Goal: Navigation & Orientation: Find specific page/section

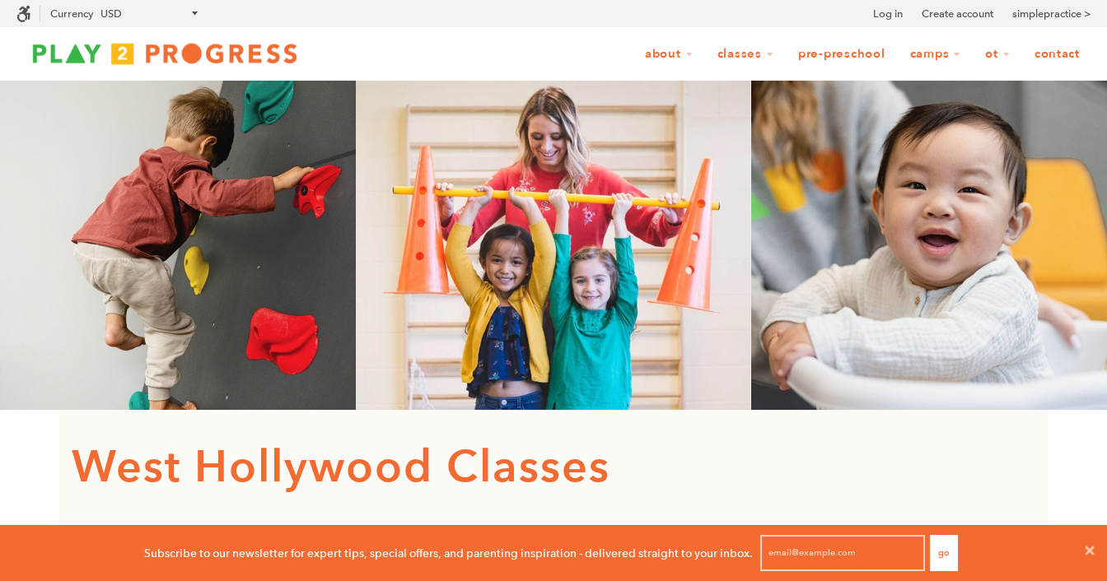
scroll to position [1, 1]
click at [1093, 555] on icon at bounding box center [1089, 550] width 13 height 13
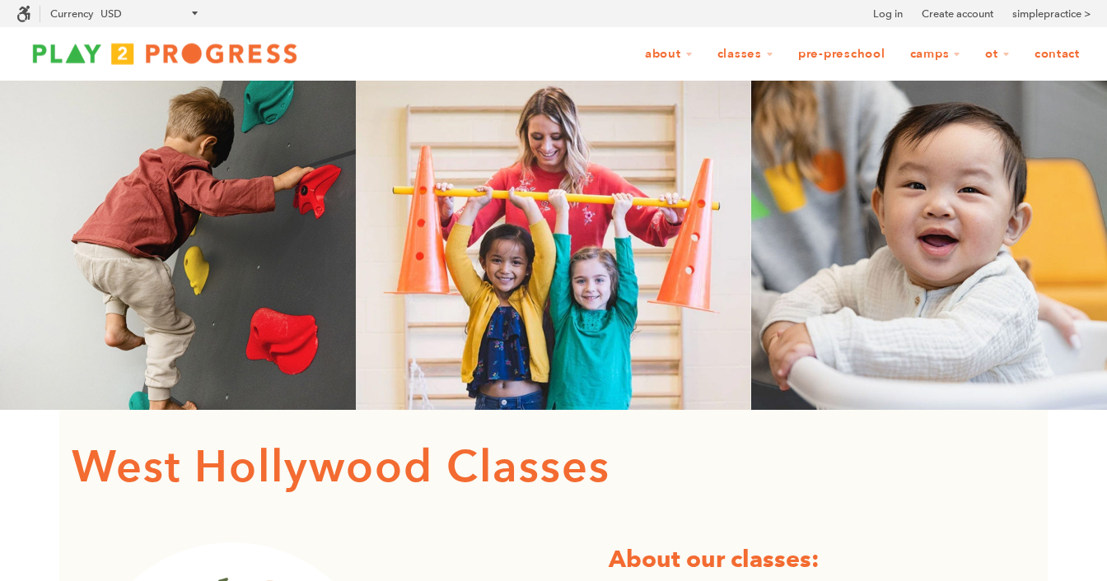
scroll to position [0, 0]
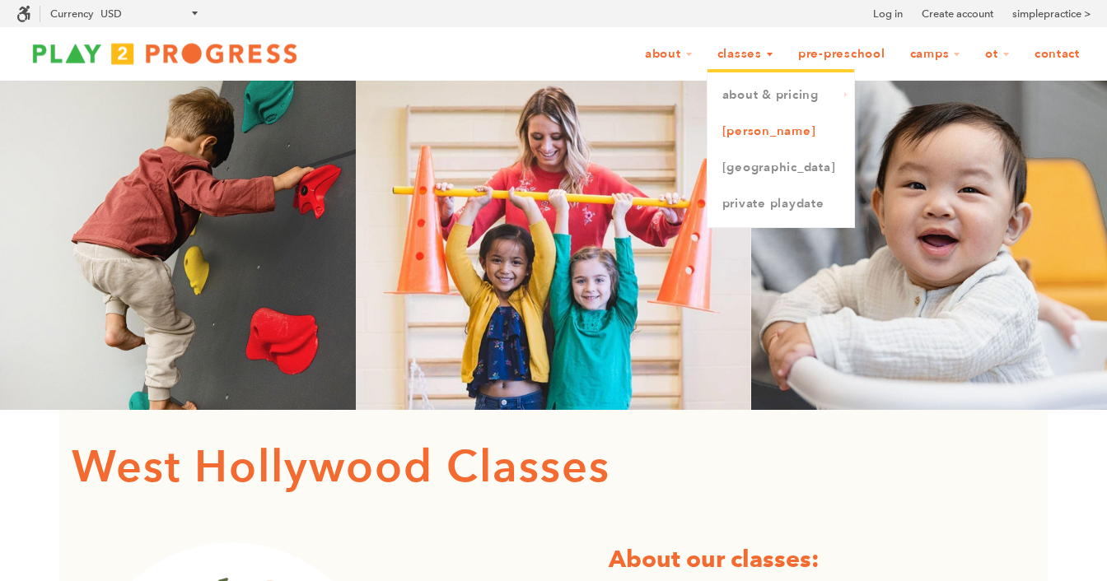
click at [744, 131] on link "[PERSON_NAME]" at bounding box center [780, 132] width 147 height 36
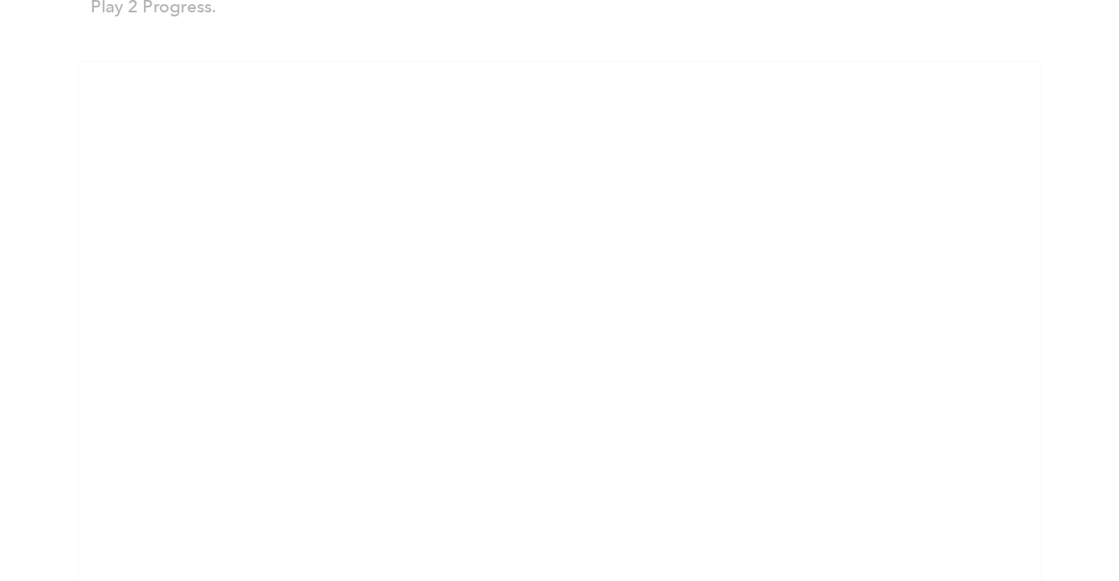
scroll to position [1086, 0]
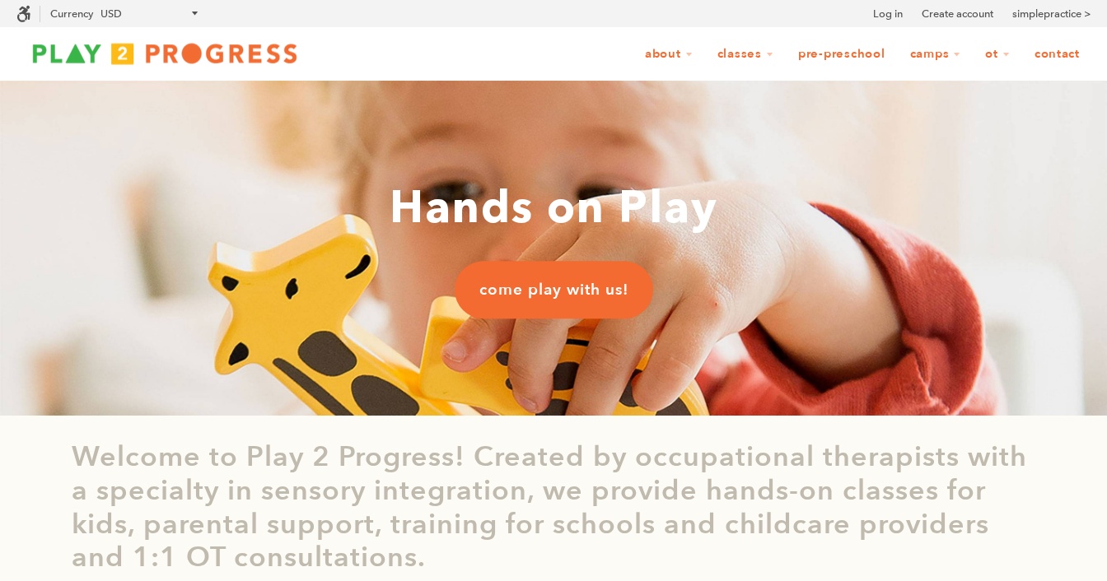
scroll to position [1, 1]
